Goal: Task Accomplishment & Management: Manage account settings

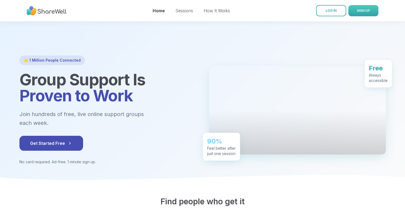
click at [364, 11] on span "SIGN UP" at bounding box center [363, 11] width 13 height 4
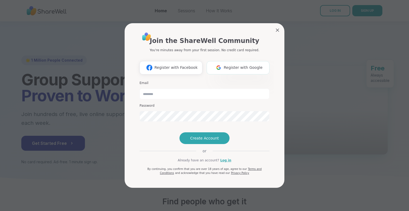
click at [244, 65] on span "Register with Google" at bounding box center [243, 68] width 39 height 6
click at [180, 88] on input "email" at bounding box center [205, 93] width 130 height 11
type input "**********"
click at [218, 144] on button "Create Account" at bounding box center [205, 138] width 50 height 12
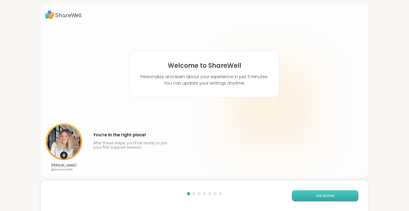
click at [333, 197] on button "Get Started" at bounding box center [325, 195] width 67 height 11
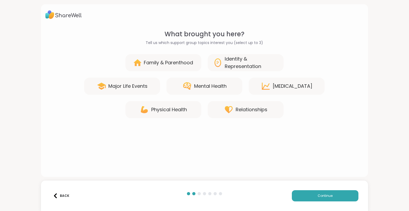
click at [209, 85] on div "Mental Health" at bounding box center [210, 85] width 33 height 7
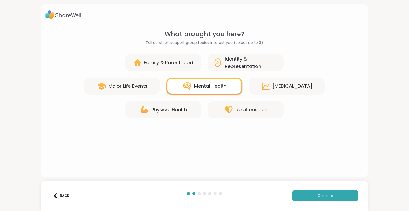
click at [298, 87] on div "[MEDICAL_DATA]" at bounding box center [293, 85] width 40 height 7
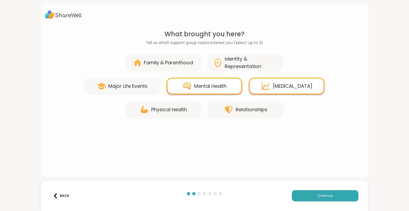
click at [264, 109] on div "Relationships" at bounding box center [252, 109] width 32 height 7
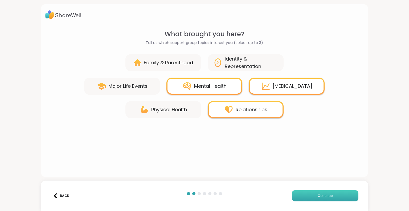
click at [329, 197] on button "Continue" at bounding box center [325, 195] width 67 height 11
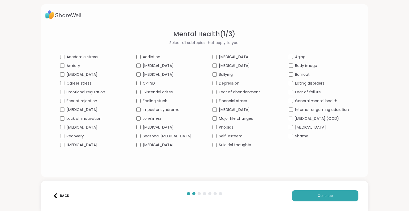
click at [67, 66] on span "Anxiety" at bounding box center [74, 66] width 14 height 6
click at [80, 93] on span "Emotional regulation" at bounding box center [86, 92] width 39 height 6
click at [73, 100] on span "Fear of rejection" at bounding box center [82, 101] width 31 height 6
click at [75, 120] on span "Lack of motivation" at bounding box center [84, 119] width 35 height 6
click at [67, 139] on span "Recovery" at bounding box center [75, 136] width 17 height 6
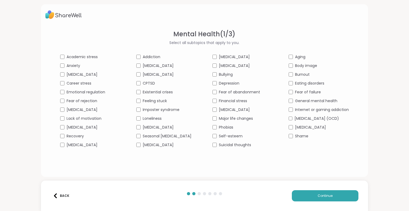
click at [67, 148] on span "[MEDICAL_DATA]" at bounding box center [82, 145] width 31 height 6
click at [143, 55] on span "Addiction" at bounding box center [152, 57] width 18 height 6
click at [149, 100] on span "Feeling stuck" at bounding box center [155, 101] width 24 height 6
click at [245, 119] on span "Major life changes" at bounding box center [236, 119] width 34 height 6
click at [300, 130] on span "[MEDICAL_DATA]" at bounding box center [310, 127] width 31 height 6
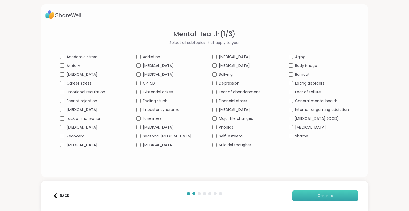
click at [332, 195] on button "Continue" at bounding box center [325, 195] width 67 height 11
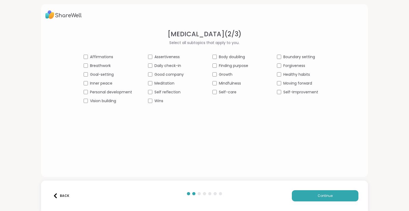
click at [91, 66] on span "Breathwork" at bounding box center [100, 66] width 21 height 6
click at [98, 100] on span "Vision building" at bounding box center [103, 101] width 26 height 6
click at [97, 92] on span "Personal development" at bounding box center [111, 92] width 42 height 6
click at [100, 82] on span "Inner peace" at bounding box center [101, 83] width 22 height 6
click at [100, 55] on span "Affirmations" at bounding box center [101, 57] width 23 height 6
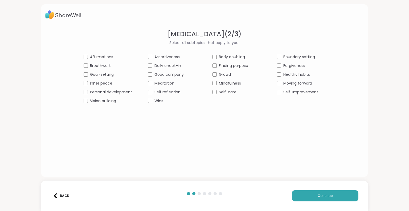
click at [102, 74] on span "Goal-setting" at bounding box center [102, 75] width 24 height 6
click at [170, 67] on span "Daily check-in" at bounding box center [168, 66] width 27 height 6
click at [169, 82] on span "Meditation" at bounding box center [165, 83] width 20 height 6
click at [176, 92] on span "Self reflection" at bounding box center [168, 92] width 26 height 6
click at [228, 65] on span "Finding purpose" at bounding box center [233, 66] width 29 height 6
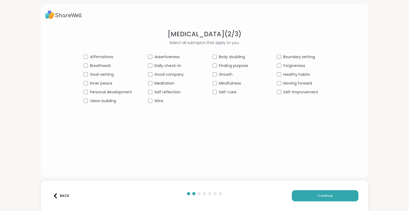
click at [226, 76] on span "Growth" at bounding box center [226, 75] width 14 height 6
click at [235, 80] on span "Mindfulness" at bounding box center [230, 83] width 22 height 6
click at [231, 90] on span "Self-care" at bounding box center [228, 92] width 18 height 6
click at [290, 66] on span "Forgiveness" at bounding box center [295, 66] width 22 height 6
click at [293, 73] on span "Healthy habits" at bounding box center [297, 75] width 27 height 6
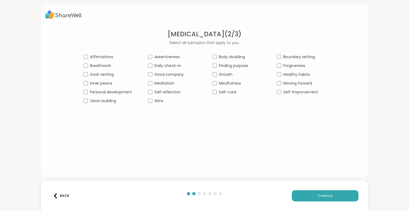
click at [296, 80] on span "Moving forward" at bounding box center [298, 83] width 29 height 6
click at [288, 91] on span "Self-Improvement" at bounding box center [301, 92] width 35 height 6
click at [285, 55] on span "Boundary setting" at bounding box center [300, 57] width 32 height 6
click at [331, 196] on button "Continue" at bounding box center [325, 195] width 67 height 11
click at [161, 84] on span "Narcissism" at bounding box center [163, 83] width 20 height 6
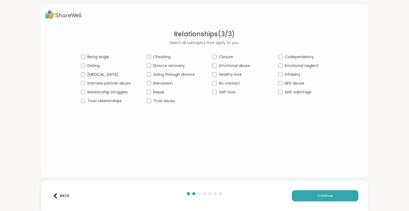
click at [236, 83] on span "No contact" at bounding box center [229, 83] width 21 height 6
click at [233, 73] on span "Healthy love" at bounding box center [230, 75] width 23 height 6
click at [226, 90] on span "Self-love" at bounding box center [227, 92] width 17 height 6
click at [285, 75] on span "Infidelity" at bounding box center [293, 75] width 16 height 6
click at [292, 92] on span "Self-sabotage" at bounding box center [298, 92] width 27 height 6
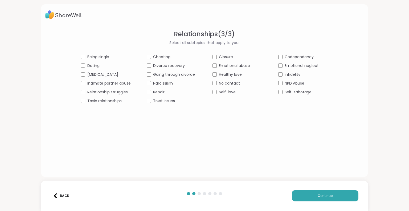
click at [294, 58] on span "Codependency" at bounding box center [299, 57] width 29 height 6
click at [310, 199] on button "Continue" at bounding box center [325, 195] width 67 height 11
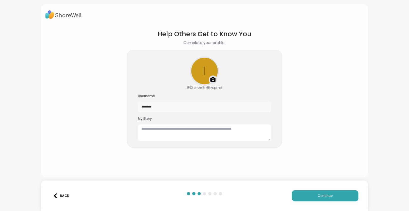
click at [162, 104] on input "********" at bounding box center [204, 107] width 133 height 11
drag, startPoint x: 165, startPoint y: 107, endPoint x: 119, endPoint y: 111, distance: 46.7
click at [119, 111] on section "Help Others Get to Know You Complete your profile. i Upload a profile photo JPE…" at bounding box center [204, 98] width 319 height 147
click at [164, 131] on textarea at bounding box center [204, 132] width 133 height 17
drag, startPoint x: 177, startPoint y: 110, endPoint x: 114, endPoint y: 107, distance: 62.9
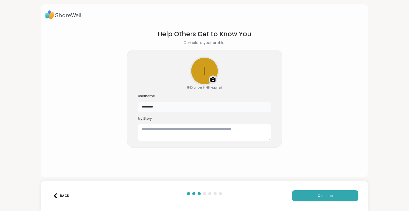
click at [114, 107] on section "Help Others Get to Know You Complete your profile. i Upload a profile photo JPE…" at bounding box center [204, 98] width 319 height 147
type input "****"
click at [146, 128] on textarea at bounding box center [204, 132] width 133 height 17
click at [263, 128] on textarea "**********" at bounding box center [204, 132] width 133 height 17
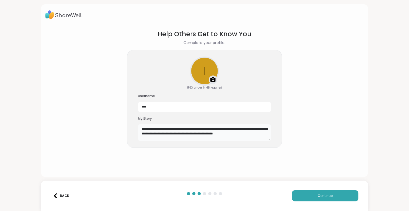
click at [153, 133] on textarea "**********" at bounding box center [204, 132] width 133 height 17
click at [177, 132] on textarea "**********" at bounding box center [204, 132] width 133 height 17
drag, startPoint x: 176, startPoint y: 135, endPoint x: 153, endPoint y: 139, distance: 23.1
click at [153, 139] on textarea "**********" at bounding box center [204, 132] width 133 height 17
click at [255, 133] on textarea "**********" at bounding box center [204, 132] width 133 height 17
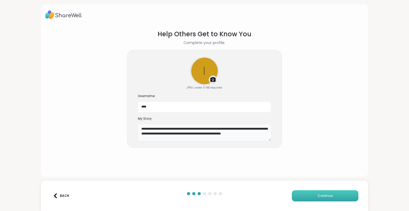
type textarea "**********"
click at [322, 199] on button "Continue" at bounding box center [325, 195] width 67 height 11
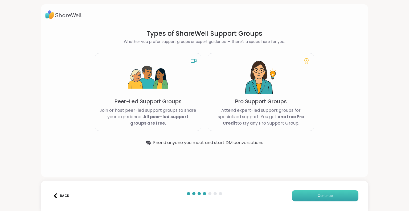
drag, startPoint x: 330, startPoint y: 195, endPoint x: 327, endPoint y: 194, distance: 3.0
click at [330, 195] on button "Continue" at bounding box center [325, 195] width 67 height 11
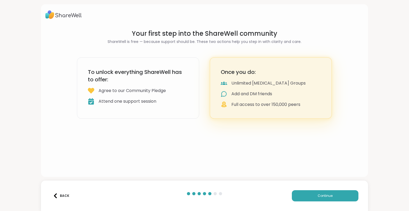
click at [249, 76] on div "Once you do: Unlimited [MEDICAL_DATA] Groups Add and DM friends Full access to …" at bounding box center [271, 87] width 122 height 61
click at [156, 79] on h3 "To unlock everything ShareWell has to offer:" at bounding box center [138, 75] width 100 height 15
click at [344, 195] on button "Continue" at bounding box center [325, 195] width 67 height 11
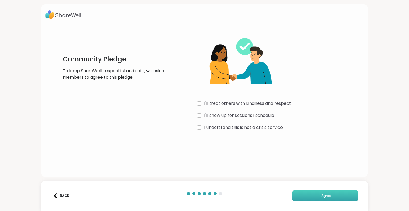
click at [335, 193] on button "I Agree" at bounding box center [325, 195] width 67 height 11
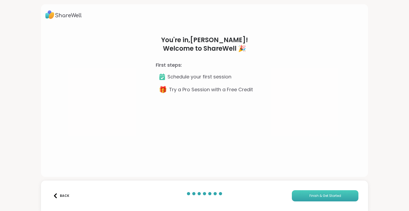
click at [333, 196] on span "Finish & Get Started" at bounding box center [326, 195] width 32 height 5
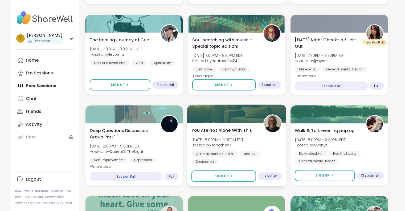
scroll to position [373, 0]
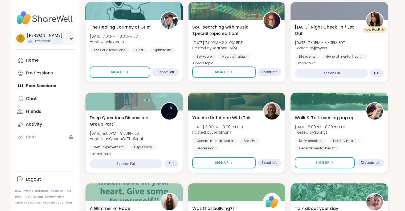
click at [71, 40] on div "Y [PERSON_NAME] 1 Pro credit" at bounding box center [44, 38] width 59 height 14
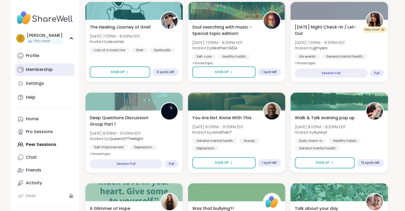
click at [52, 72] on link "Membership" at bounding box center [44, 69] width 59 height 13
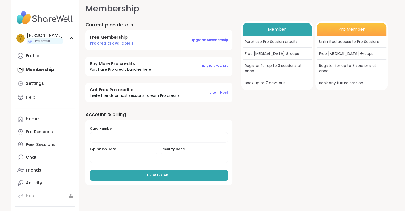
scroll to position [5, 0]
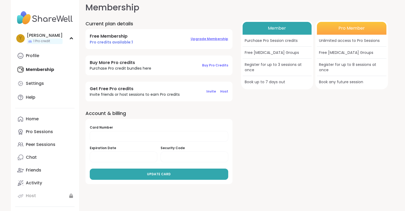
click at [220, 38] on span "Upgrade Membership" at bounding box center [210, 39] width 38 height 5
